Goal: Use online tool/utility: Utilize a website feature to perform a specific function

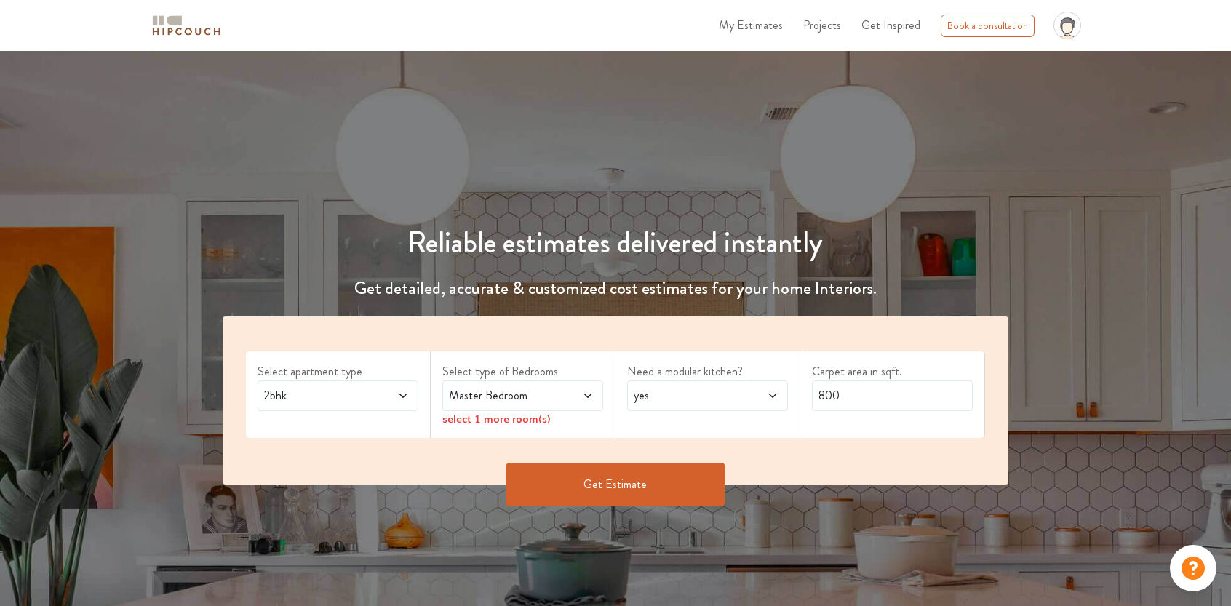
click at [393, 397] on span at bounding box center [390, 395] width 37 height 17
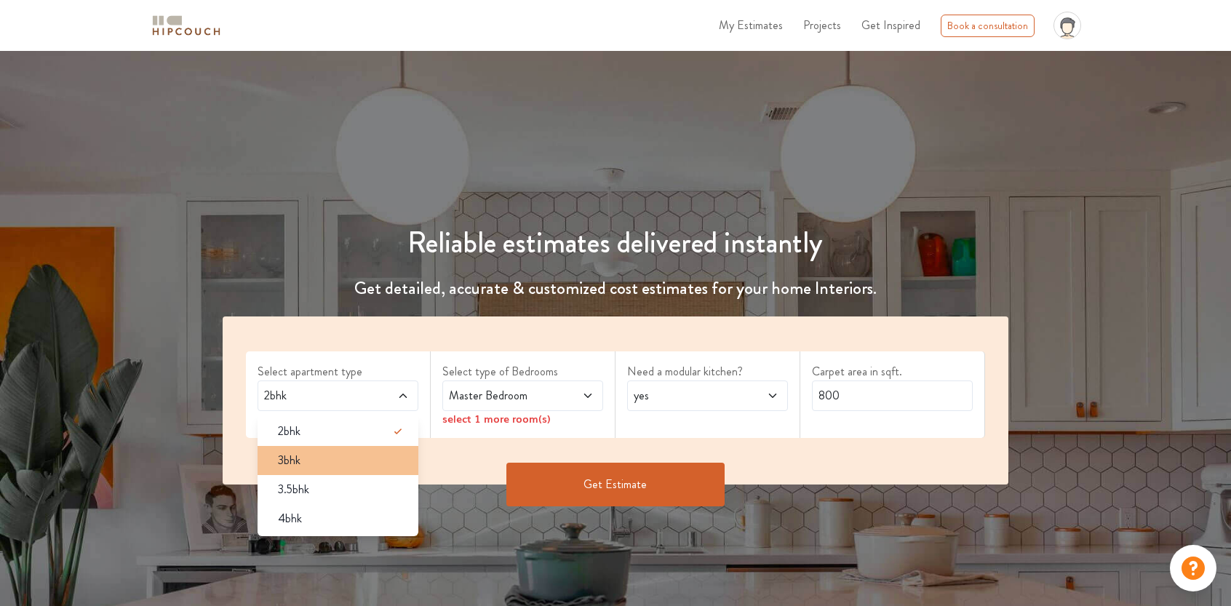
click at [362, 467] on div "3bhk" at bounding box center [342, 460] width 152 height 17
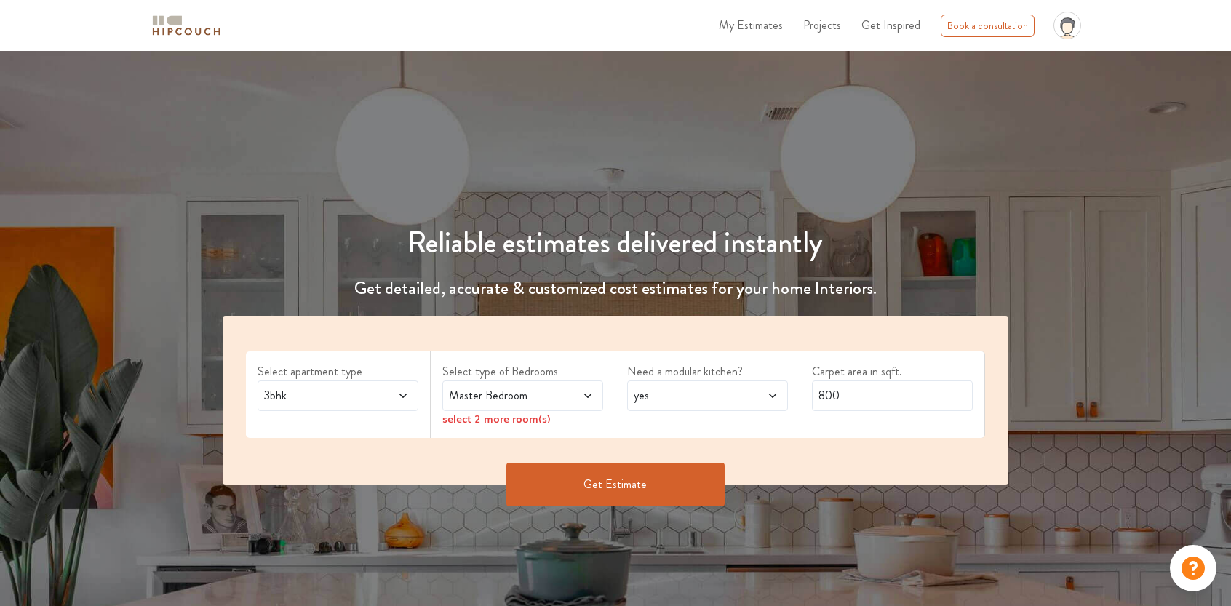
click at [567, 391] on span at bounding box center [575, 395] width 37 height 17
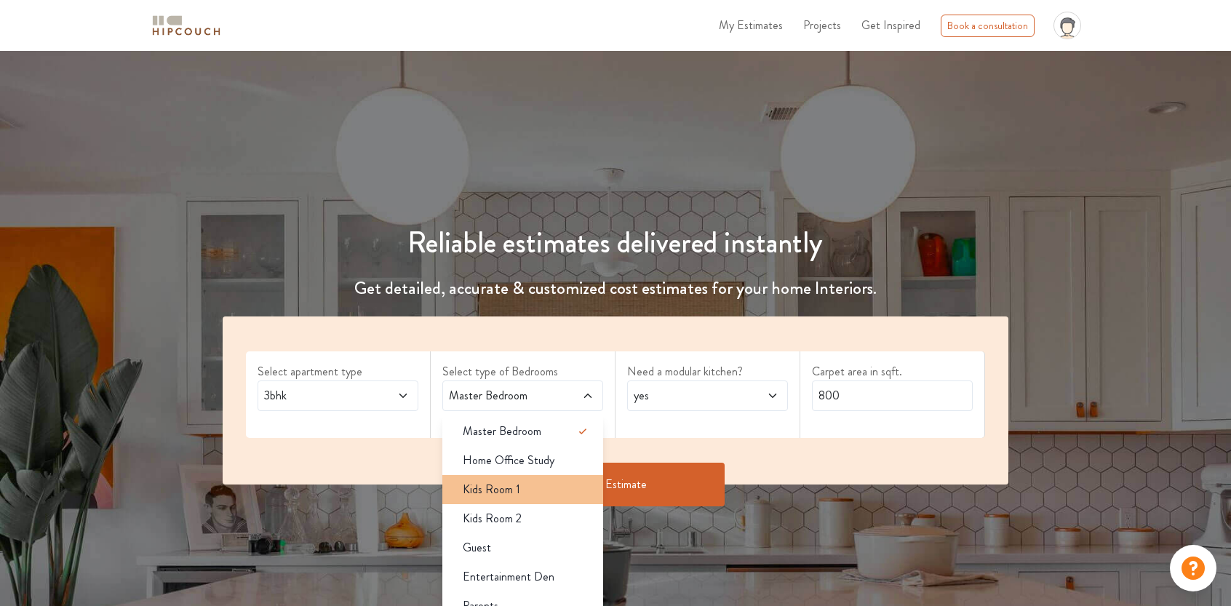
click at [532, 482] on div "Kids Room 1" at bounding box center [527, 489] width 152 height 17
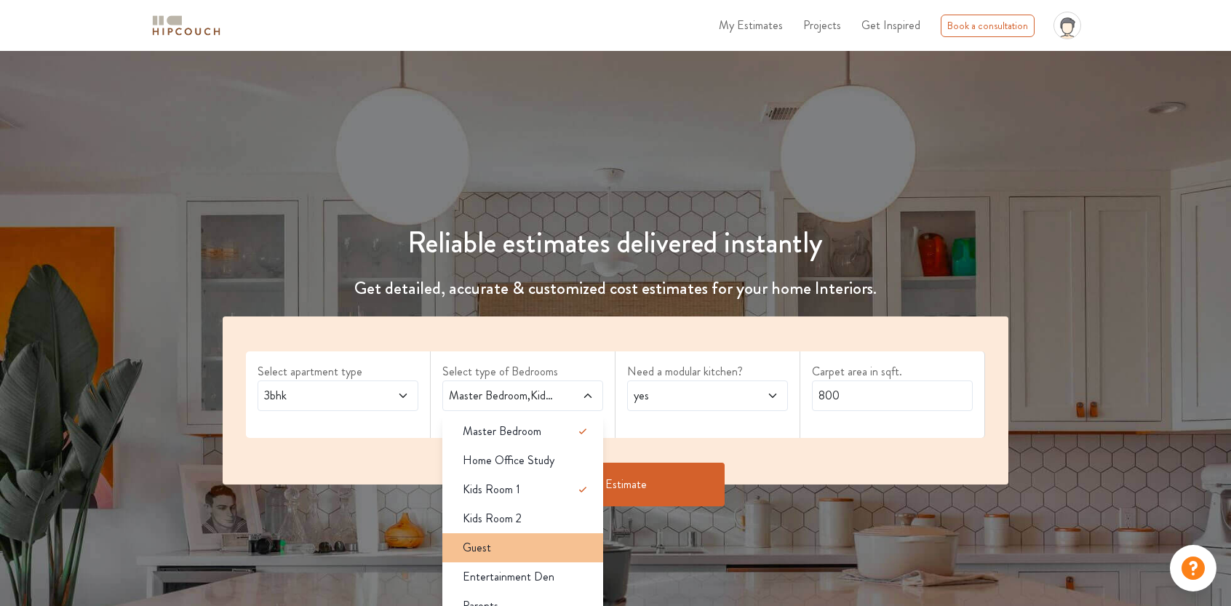
click at [529, 540] on div "Guest" at bounding box center [527, 547] width 152 height 17
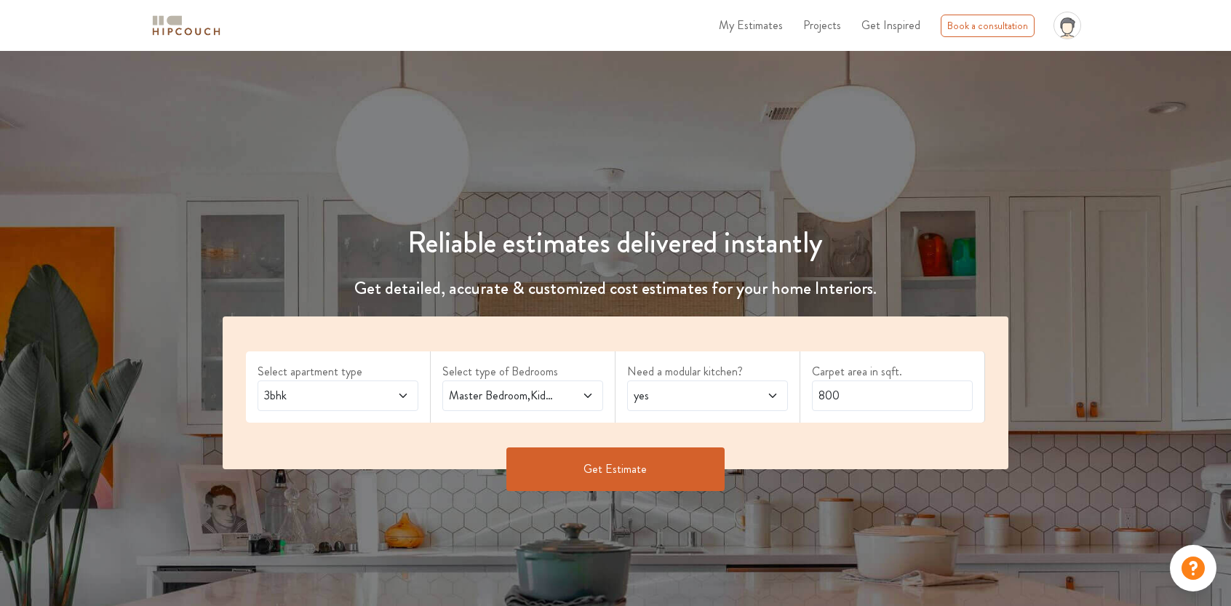
click at [669, 393] on span "yes" at bounding box center [686, 395] width 111 height 17
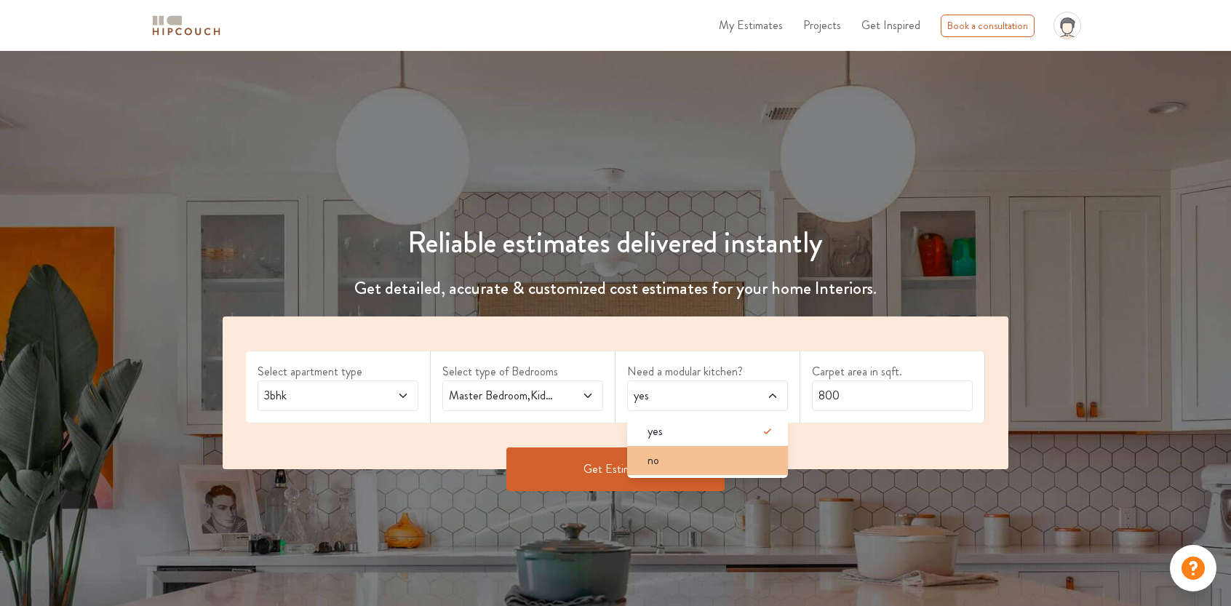
click at [670, 461] on div "no" at bounding box center [712, 460] width 152 height 17
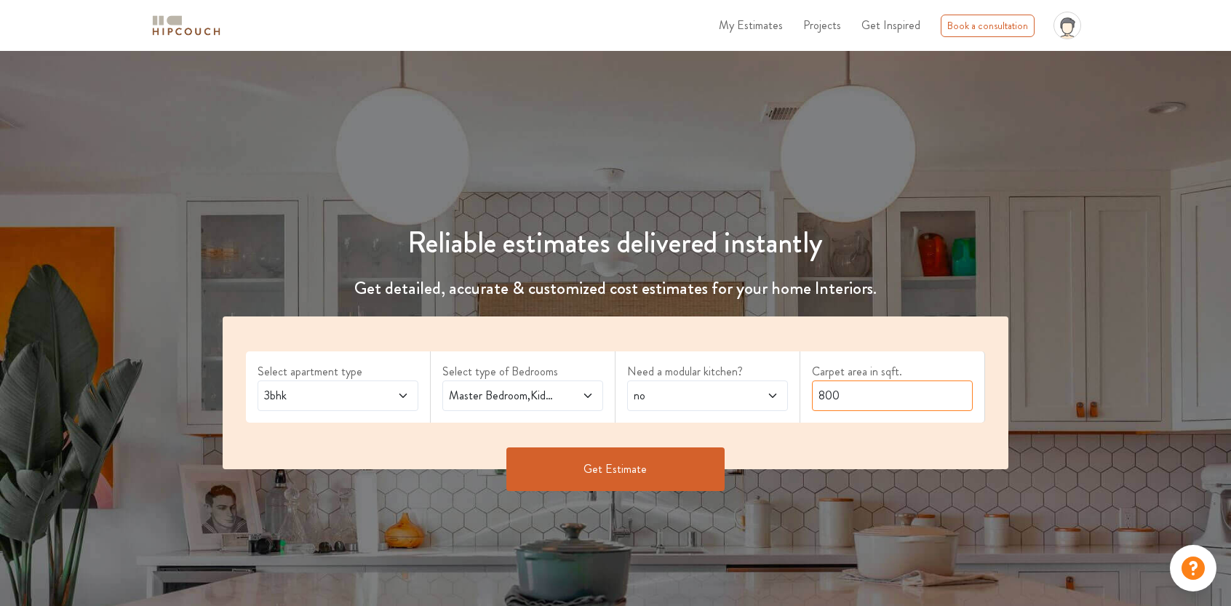
drag, startPoint x: 848, startPoint y: 405, endPoint x: 728, endPoint y: 405, distance: 119.3
click at [730, 405] on div "Select apartment type 3bhk Select type of Bedrooms Master Bedroom,Kids Room 1,G…" at bounding box center [616, 392] width 786 height 153
type input "1500"
click at [690, 463] on button "Get Estimate" at bounding box center [615, 469] width 218 height 44
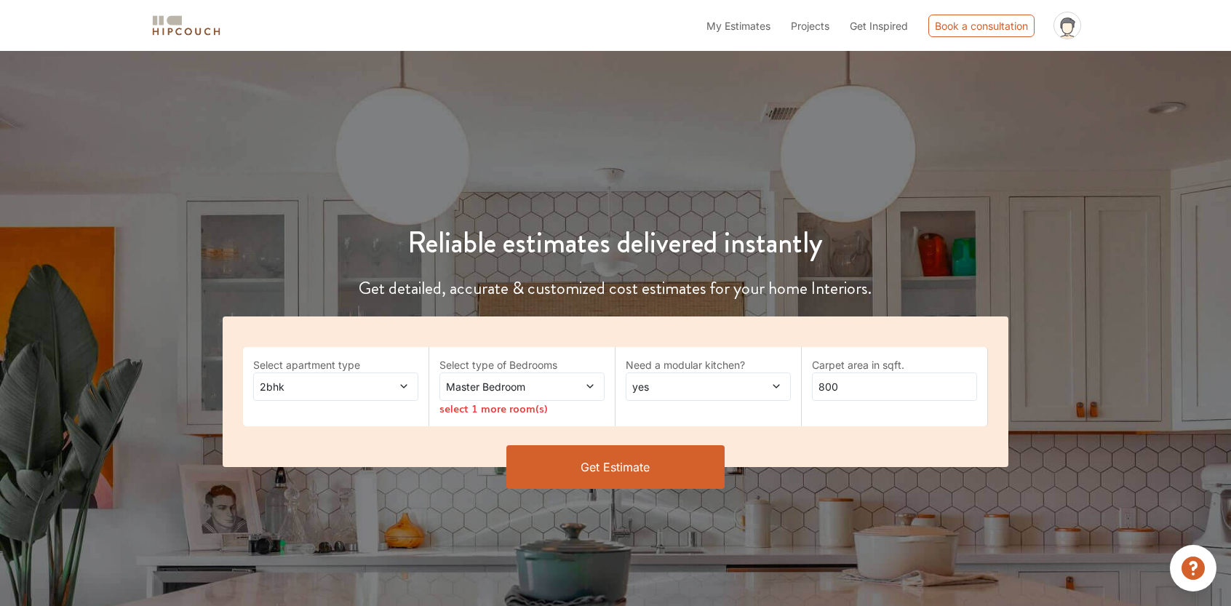
click at [772, 383] on icon at bounding box center [776, 386] width 10 height 10
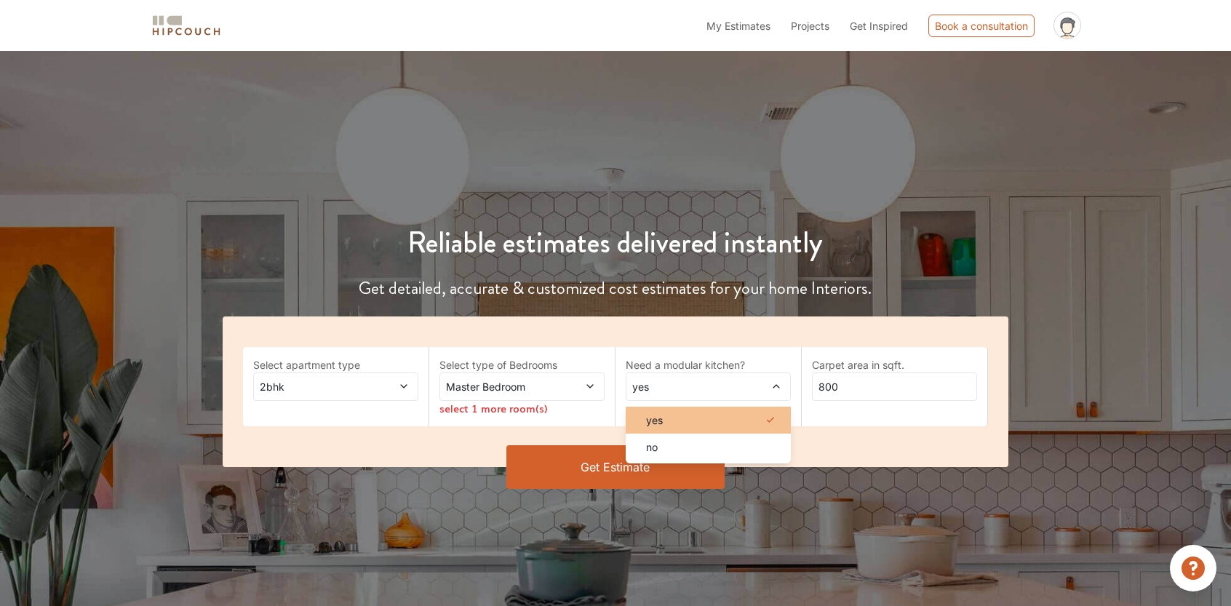
click at [749, 423] on div "yes" at bounding box center [712, 420] width 156 height 15
click at [832, 396] on input "800" at bounding box center [894, 387] width 165 height 28
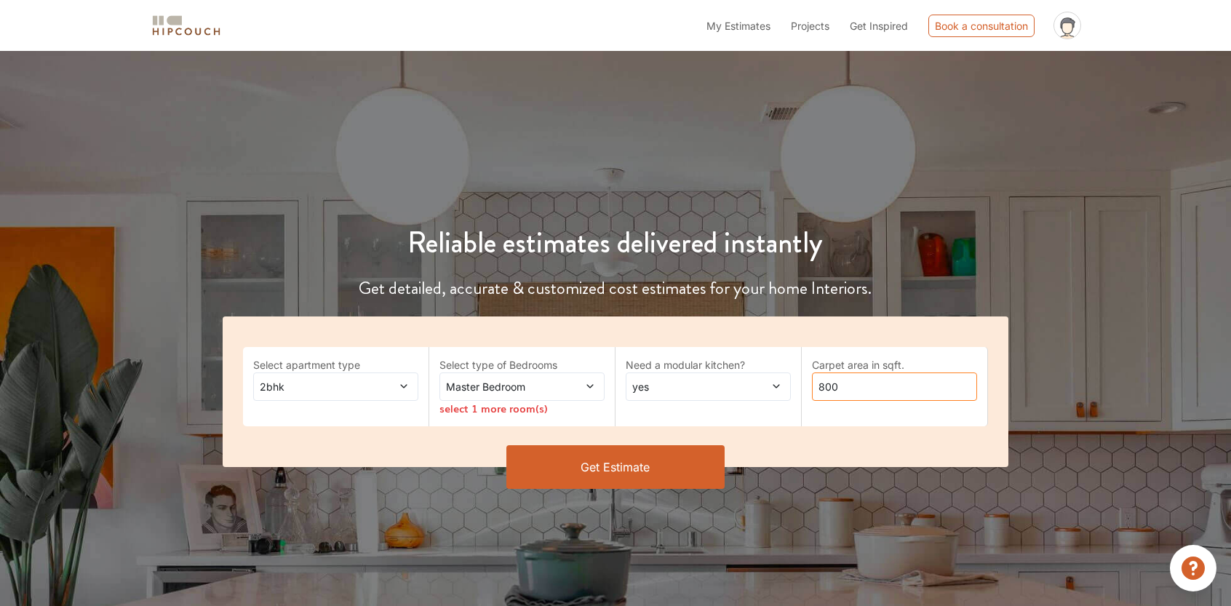
drag, startPoint x: 856, startPoint y: 393, endPoint x: 758, endPoint y: 392, distance: 98.2
click at [760, 392] on div "Select apartment type 2bhk Select type of Bedrooms Master Bedroom select 1 more…" at bounding box center [616, 391] width 786 height 151
type input "1500"
click at [360, 392] on span "2bhk" at bounding box center [314, 386] width 114 height 15
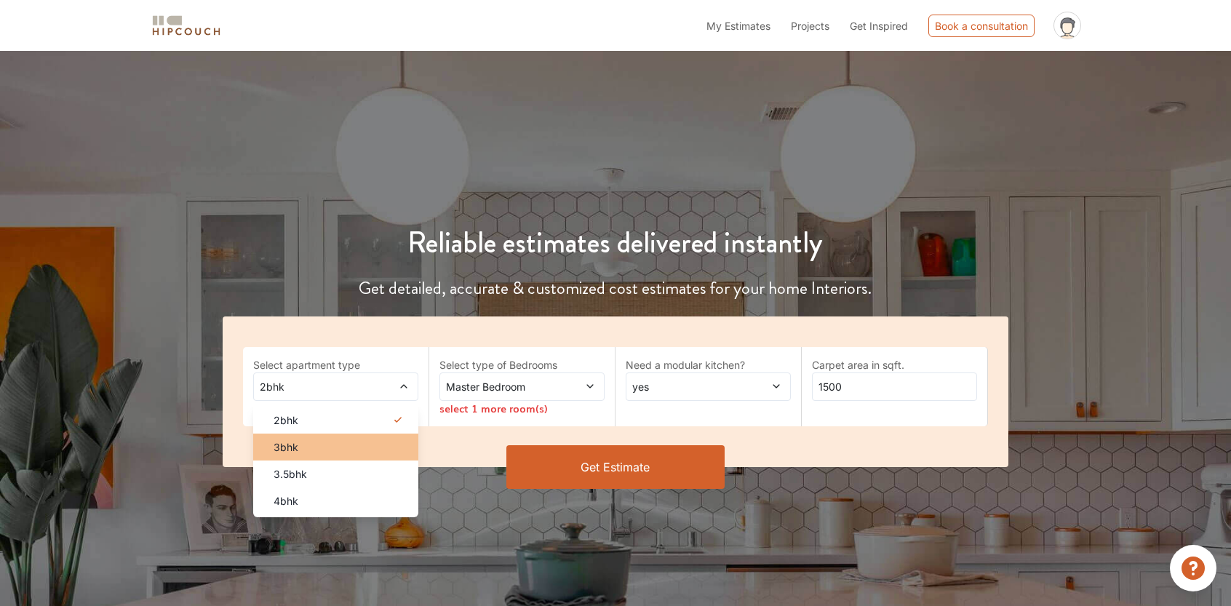
click at [358, 443] on div "3bhk" at bounding box center [340, 446] width 156 height 15
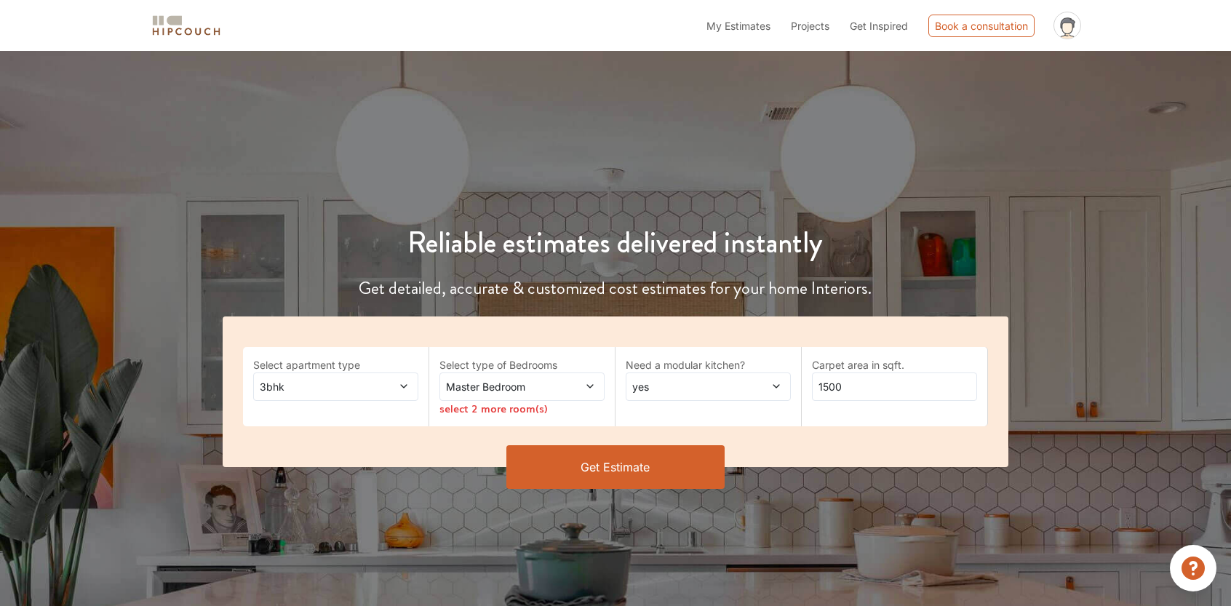
click at [496, 376] on div "Master Bedroom" at bounding box center [521, 387] width 165 height 28
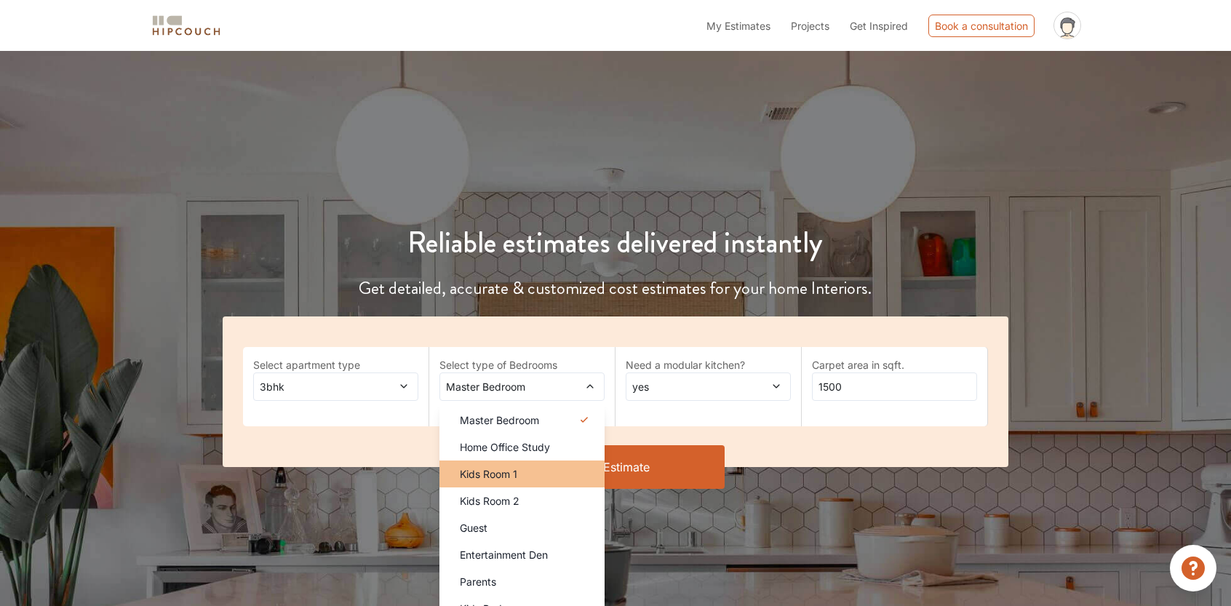
click at [524, 474] on div "Kids Room 1" at bounding box center [526, 473] width 156 height 15
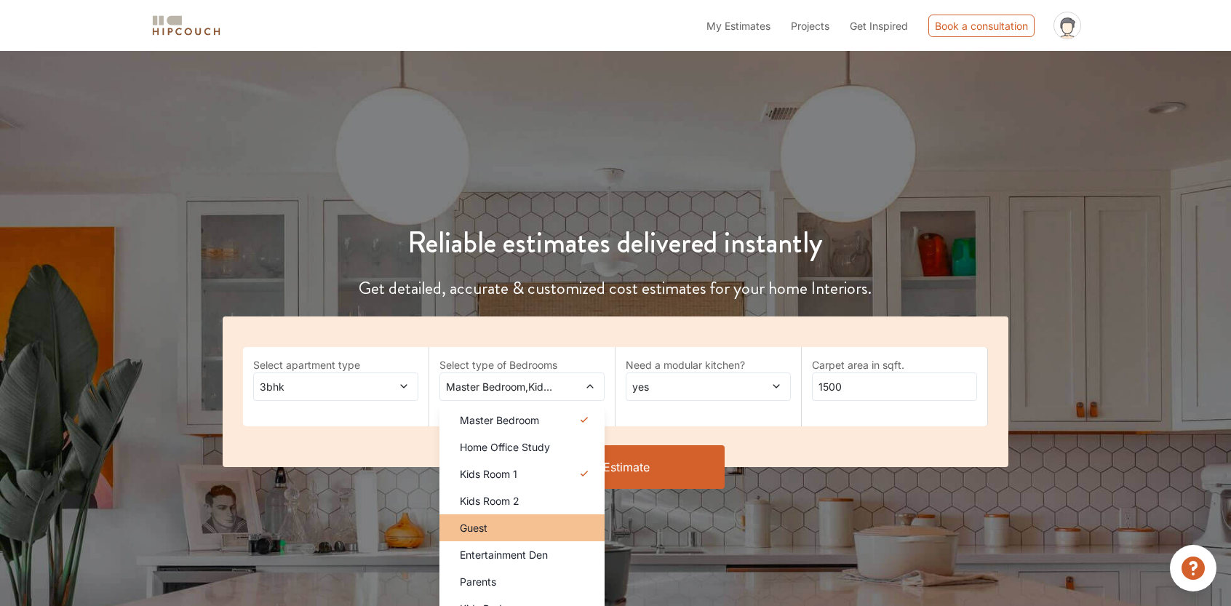
click at [533, 539] on li "Guest" at bounding box center [521, 527] width 165 height 27
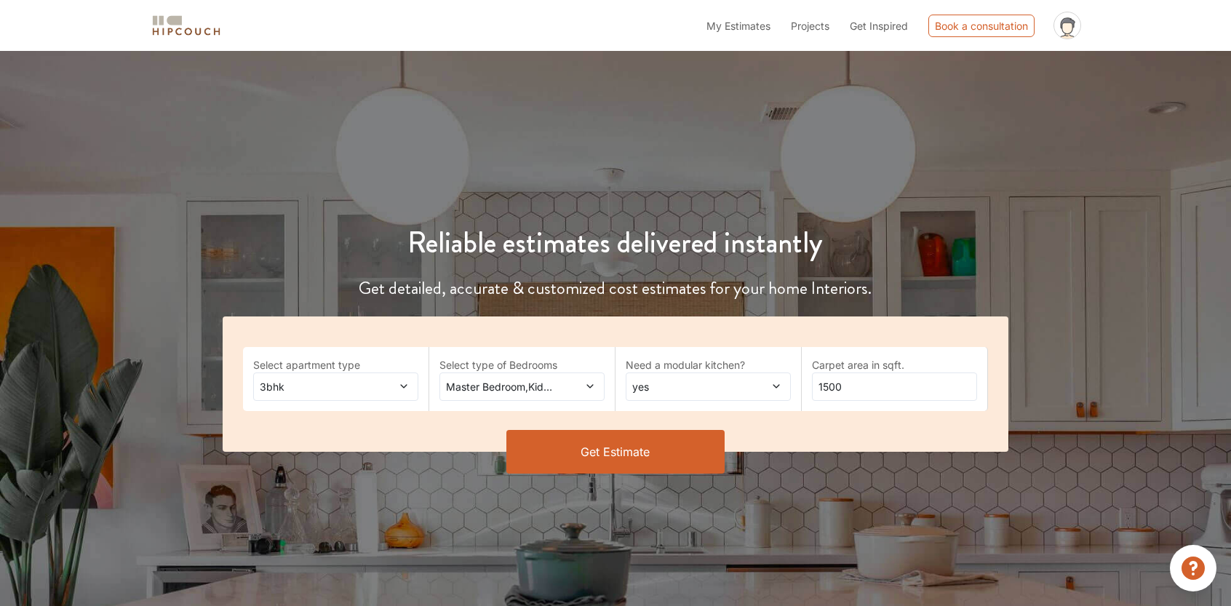
click at [549, 394] on div "Master Bedroom,Kids Room 1,Guest" at bounding box center [521, 387] width 165 height 28
click at [678, 520] on div "Reliable estimates delivered instantly Get detailed, accurate & customized cost…" at bounding box center [615, 330] width 1231 height 559
click at [642, 442] on button "Get Estimate" at bounding box center [615, 452] width 218 height 44
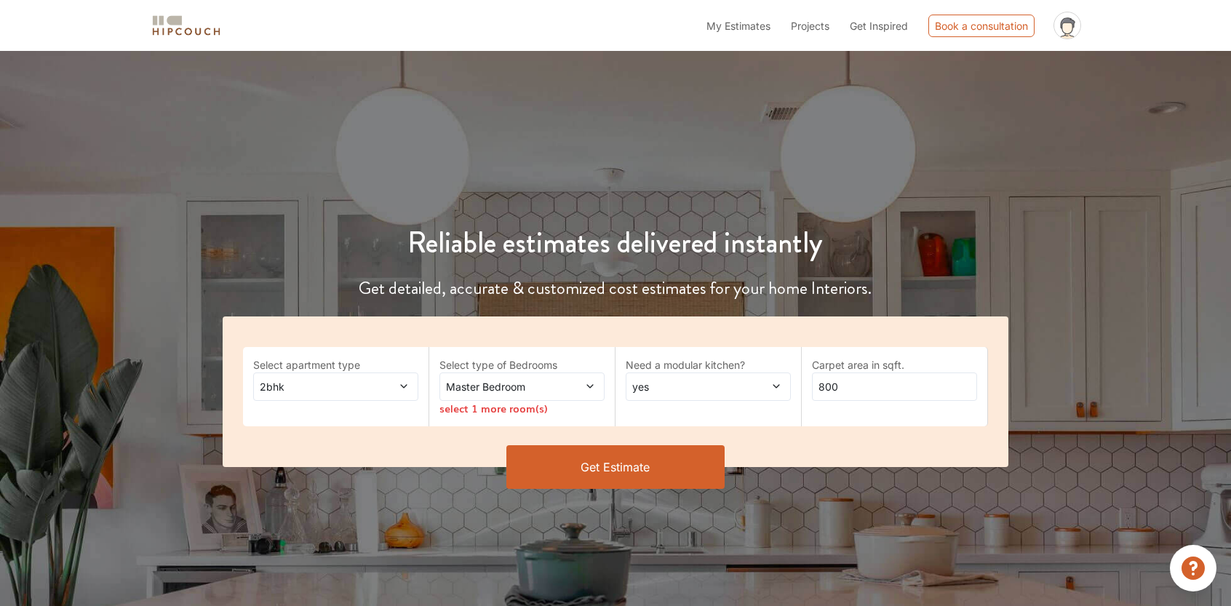
click at [348, 385] on span "2bhk" at bounding box center [314, 386] width 114 height 15
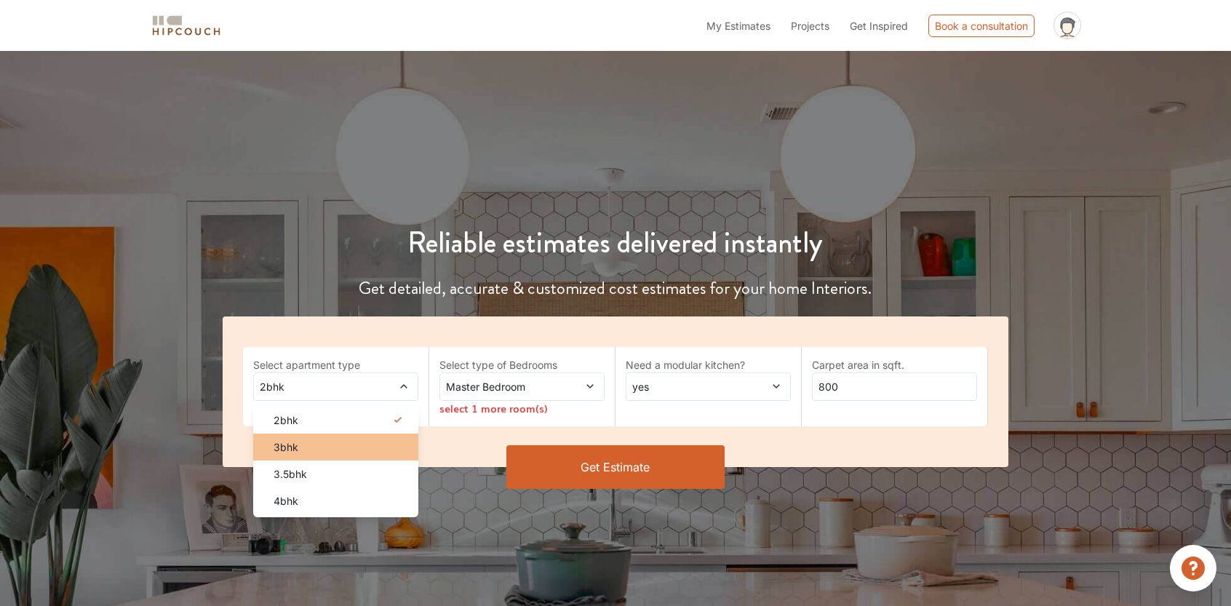
click at [351, 443] on div "3bhk" at bounding box center [340, 446] width 156 height 15
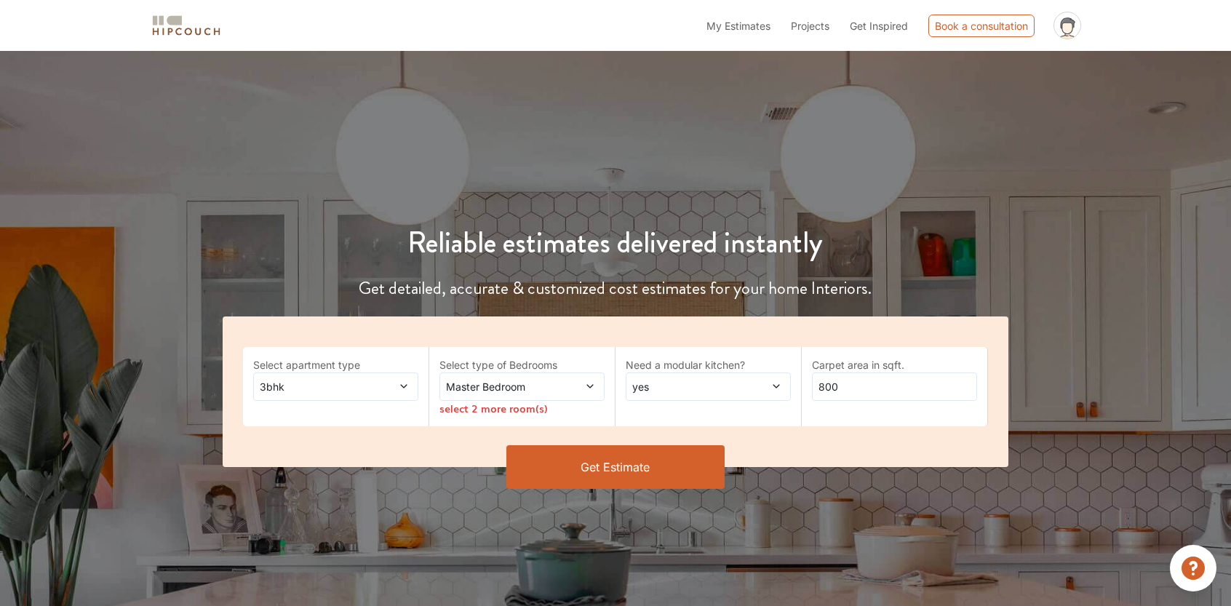
click at [567, 377] on div "Master Bedroom" at bounding box center [521, 387] width 165 height 28
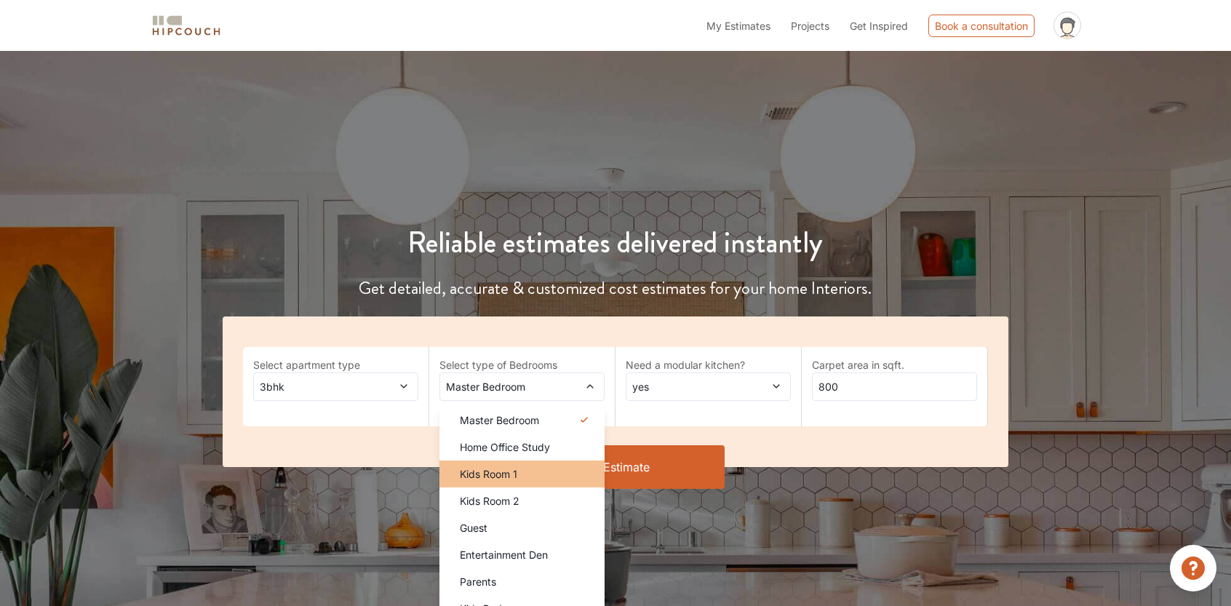
click at [559, 463] on li "Kids Room 1" at bounding box center [521, 474] width 165 height 27
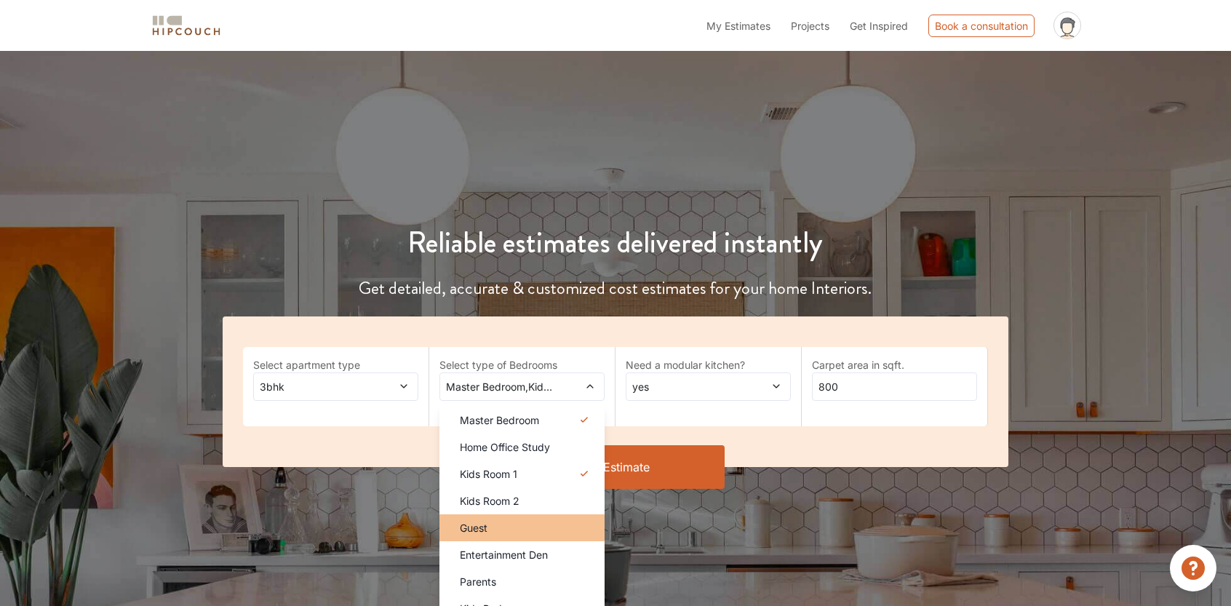
click at [552, 515] on li "Guest" at bounding box center [521, 527] width 165 height 27
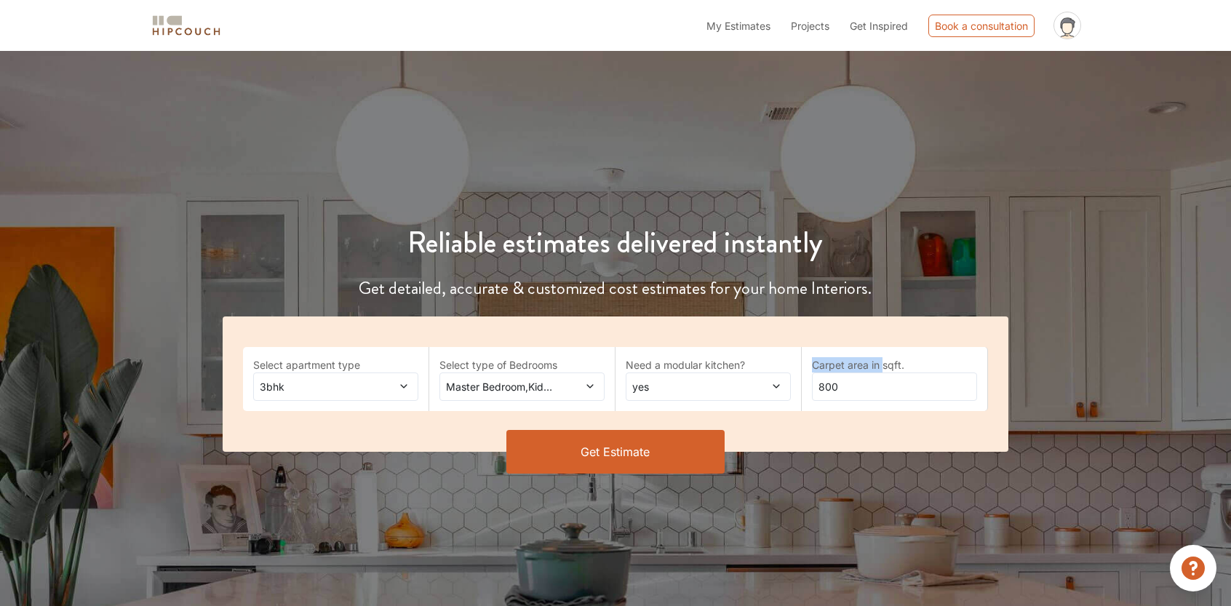
drag, startPoint x: 880, startPoint y: 373, endPoint x: 853, endPoint y: 385, distance: 28.7
click at [853, 385] on div "Carpet area in sqft. 800" at bounding box center [895, 379] width 186 height 64
drag, startPoint x: 807, startPoint y: 386, endPoint x: 669, endPoint y: 388, distance: 137.5
click at [677, 388] on div "Select apartment type 3bhk Select type of Bedrooms Master Bedroom,Kids Room 1,G…" at bounding box center [616, 383] width 786 height 135
type input "1500"
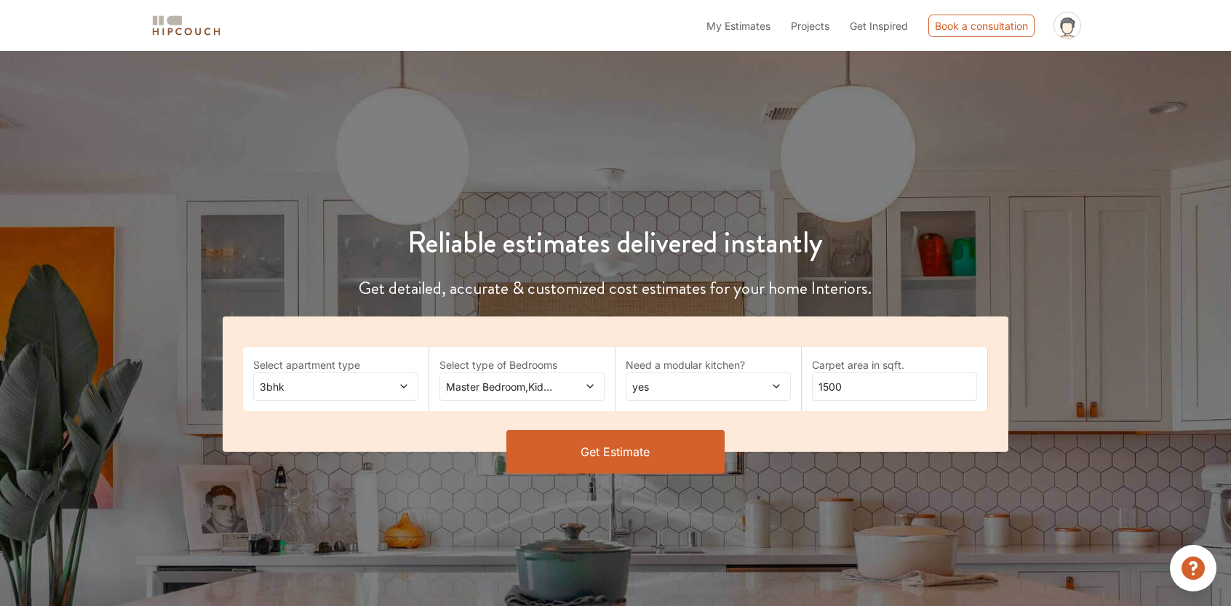
click at [616, 460] on button "Get Estimate" at bounding box center [615, 452] width 218 height 44
